Goal: Entertainment & Leisure: Browse casually

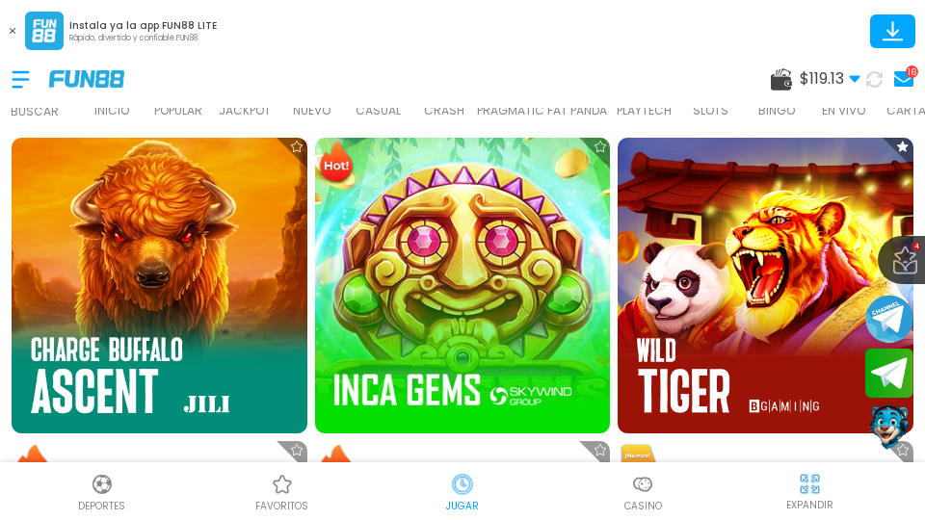
scroll to position [889, 0]
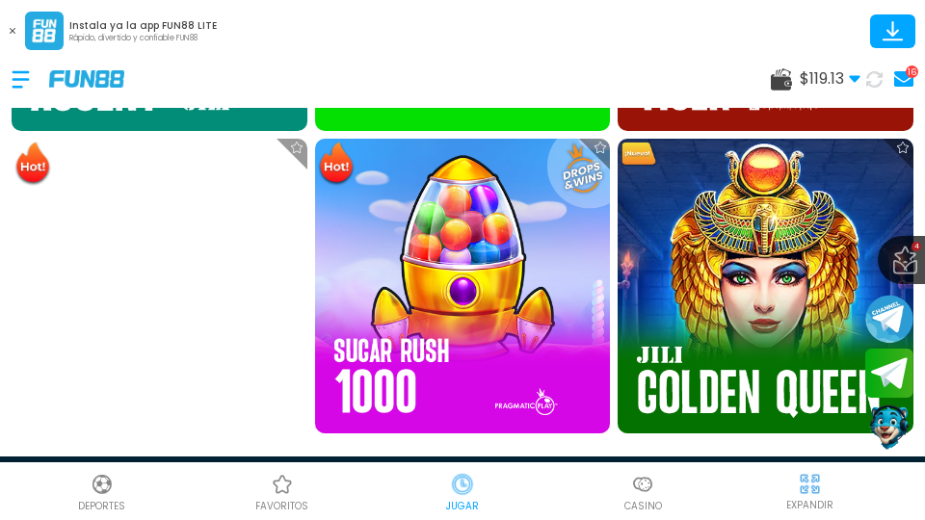
click at [712, 352] on img at bounding box center [766, 287] width 296 height 296
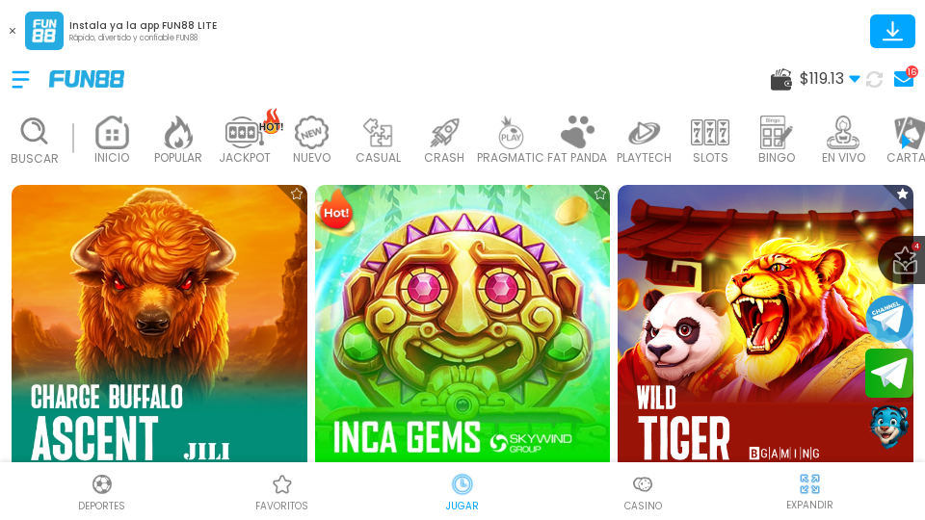
scroll to position [600, 0]
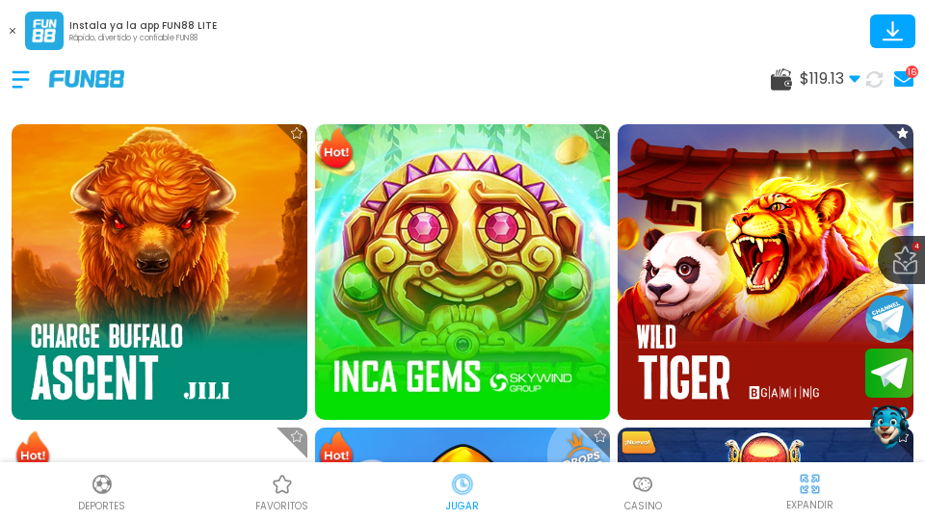
click at [12, 31] on use at bounding box center [13, 31] width 6 height 6
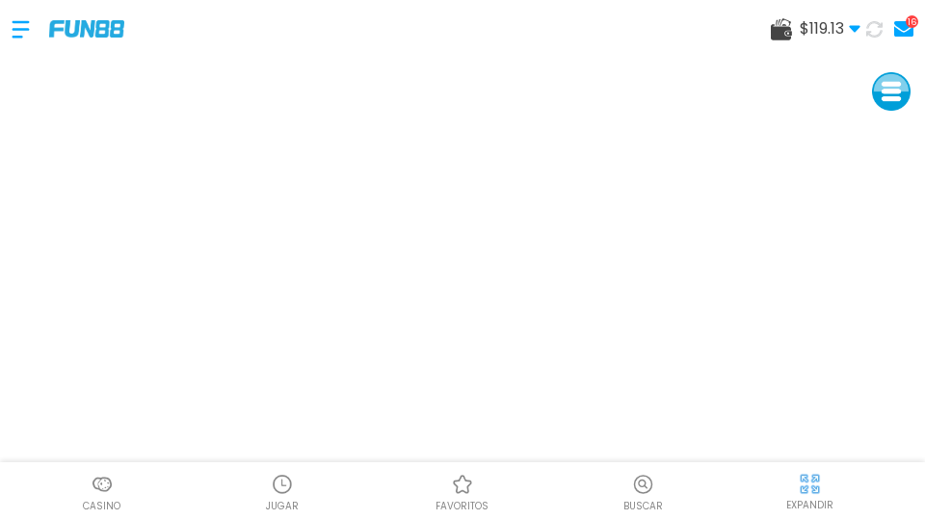
click at [804, 486] on img at bounding box center [810, 484] width 24 height 24
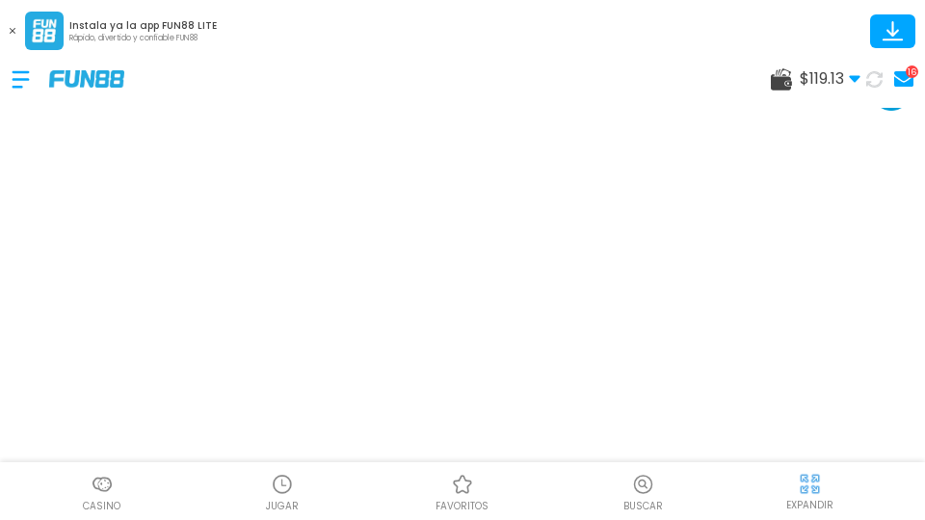
click at [15, 19] on button at bounding box center [12, 30] width 25 height 25
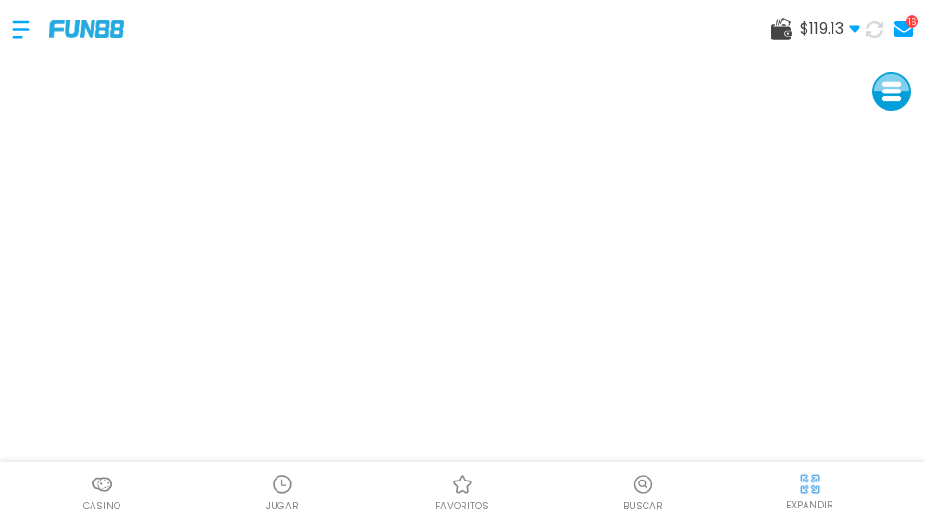
click at [803, 481] on img at bounding box center [810, 484] width 24 height 24
